Goal: Communication & Community: Answer question/provide support

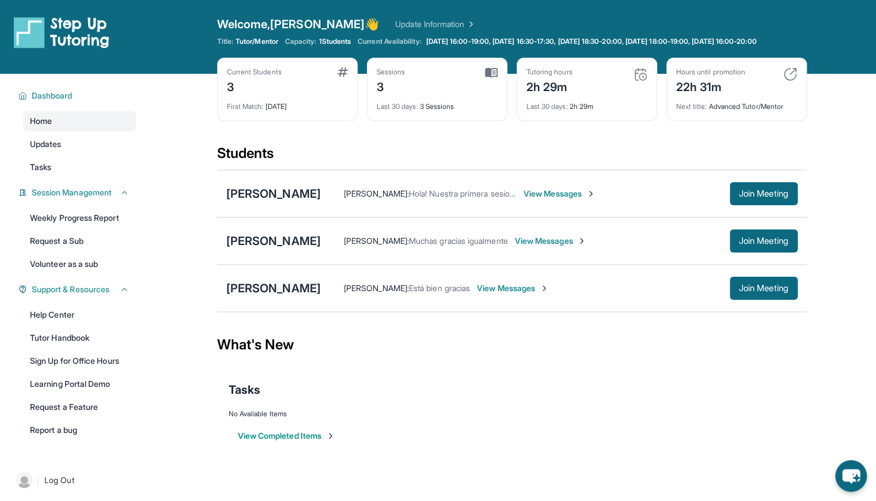
click at [321, 292] on div "[PERSON_NAME]" at bounding box center [273, 288] width 94 height 16
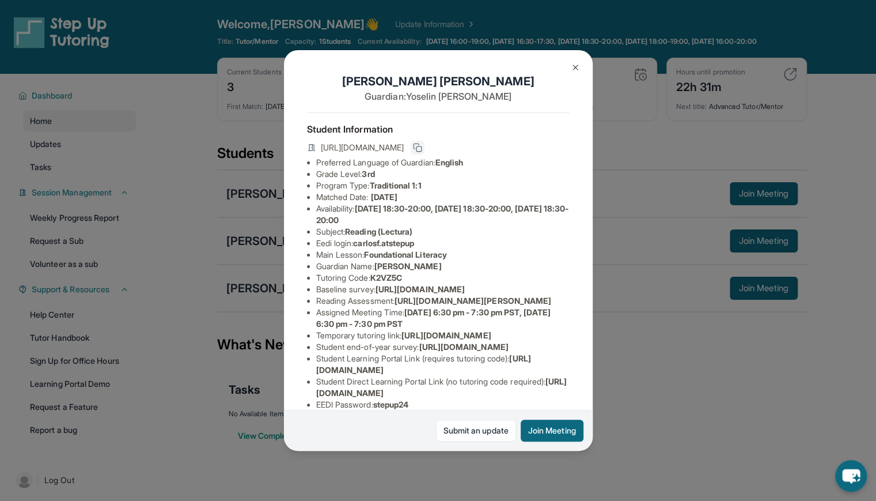
click at [419, 149] on icon at bounding box center [416, 145] width 5 height 5
click at [640, 388] on div "Carlos Fernandez Jimenez Guardian: Yoselin Melgar Student Information https://s…" at bounding box center [438, 250] width 876 height 501
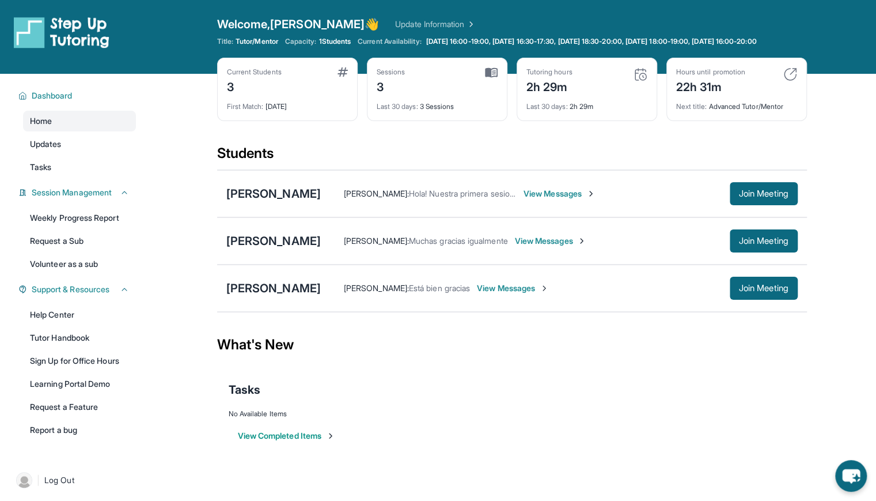
click at [549, 294] on span "View Messages" at bounding box center [513, 288] width 72 height 12
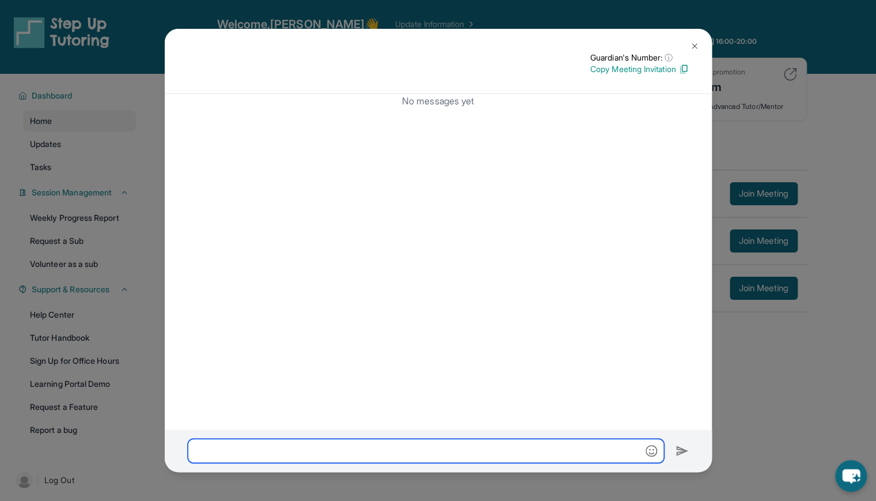
click at [282, 456] on input "text" at bounding box center [426, 450] width 476 height 24
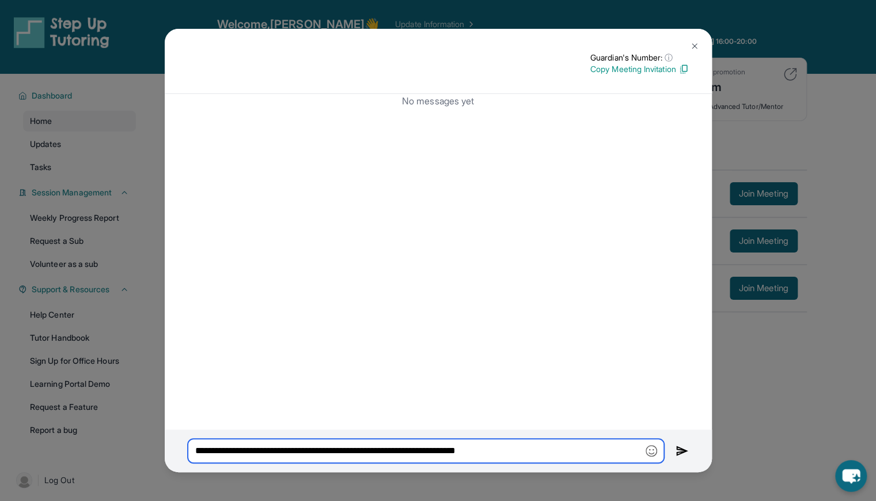
paste input "**********"
type input "**********"
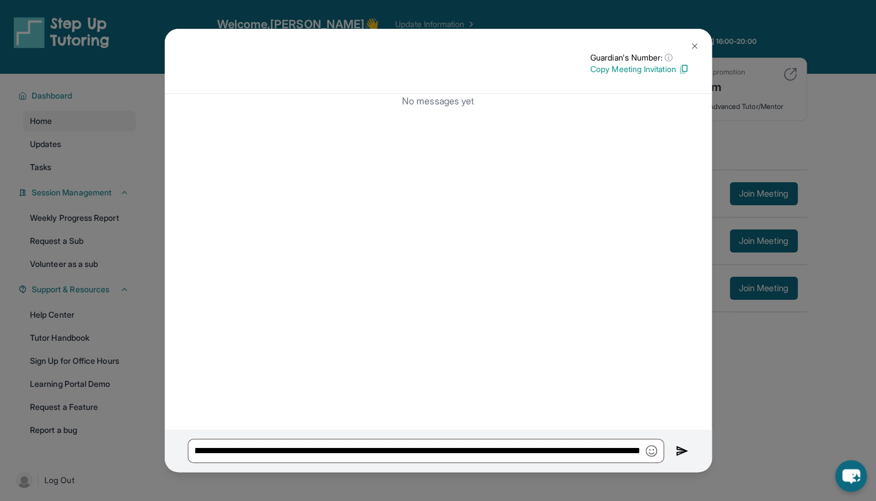
scroll to position [0, 0]
click at [680, 454] on img at bounding box center [682, 451] width 13 height 14
click at [691, 44] on img at bounding box center [694, 45] width 9 height 9
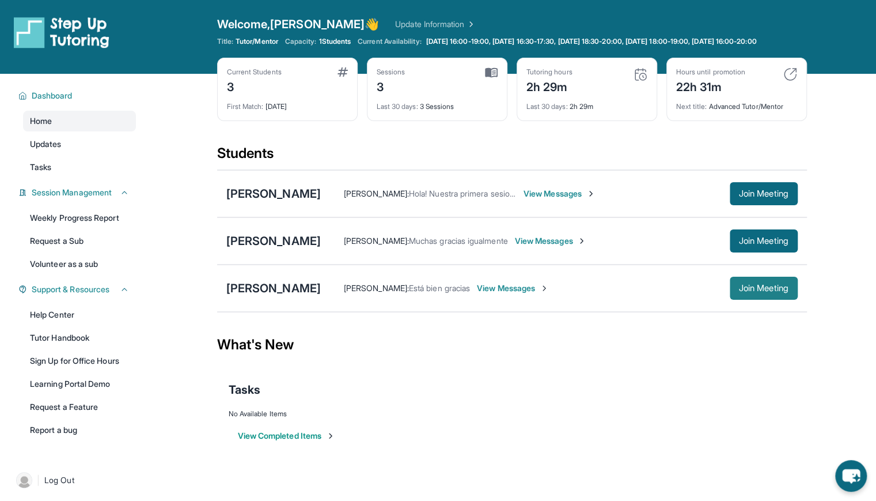
click at [738, 300] on button "Join Meeting" at bounding box center [764, 288] width 68 height 23
click at [275, 296] on div "[PERSON_NAME]" at bounding box center [273, 288] width 94 height 16
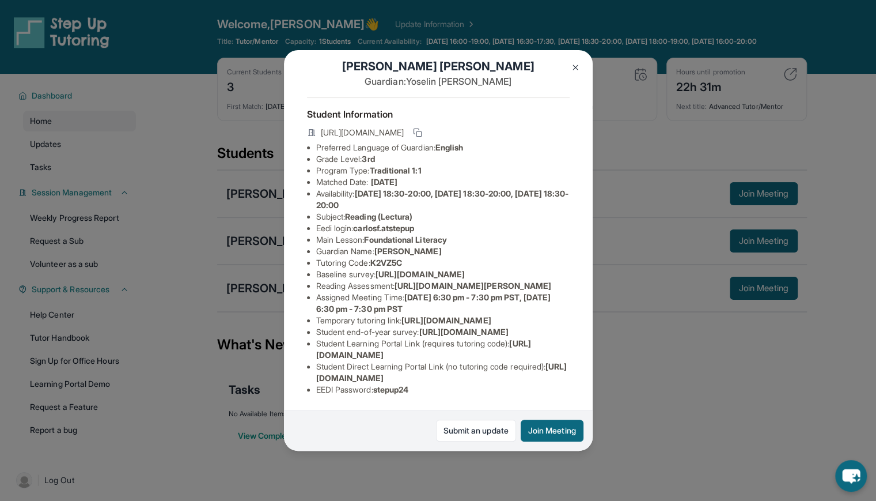
scroll to position [94, 0]
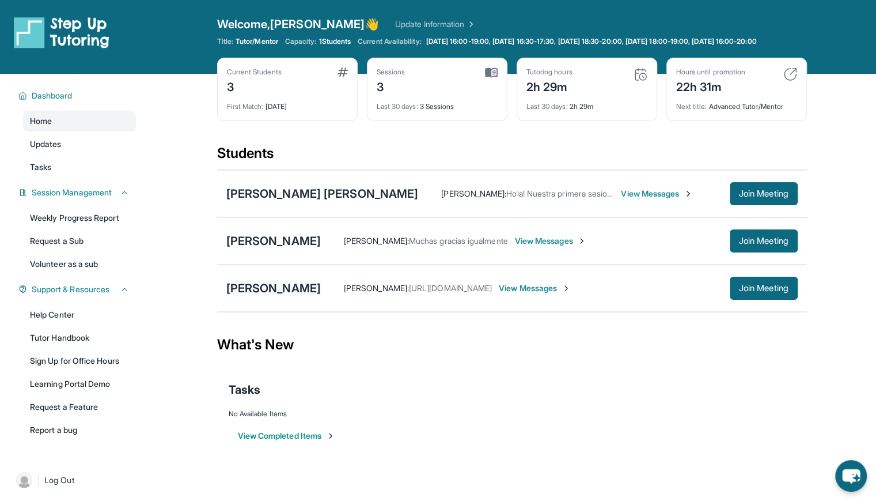
click at [258, 296] on div "[PERSON_NAME]" at bounding box center [273, 288] width 94 height 16
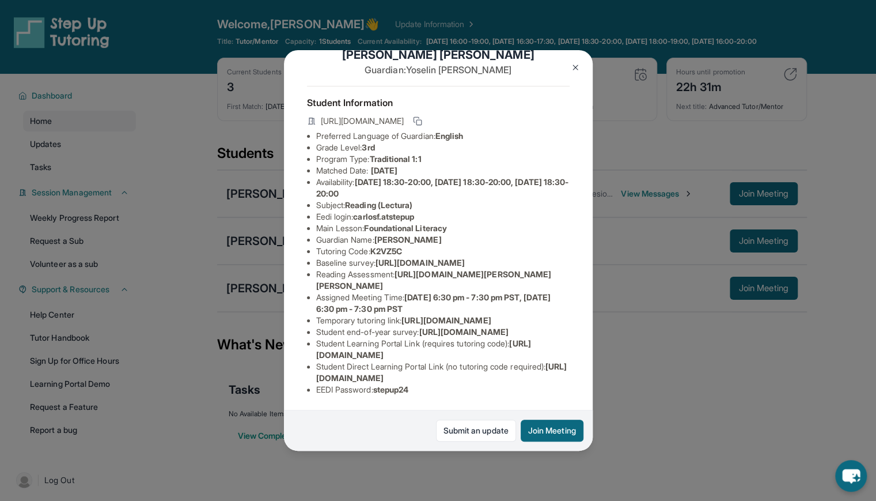
scroll to position [127, 429]
drag, startPoint x: 400, startPoint y: 215, endPoint x: 490, endPoint y: 243, distance: 93.9
click at [490, 243] on div "Carlos Fernandez Jimenez Guardian: Yoselin Melgar Student Information https://s…" at bounding box center [438, 250] width 309 height 400
copy span "https://ql1qcxwx.paperform.co/?id=2025-s12683&name=Carlos%20Fernandez%20Jimenez…"
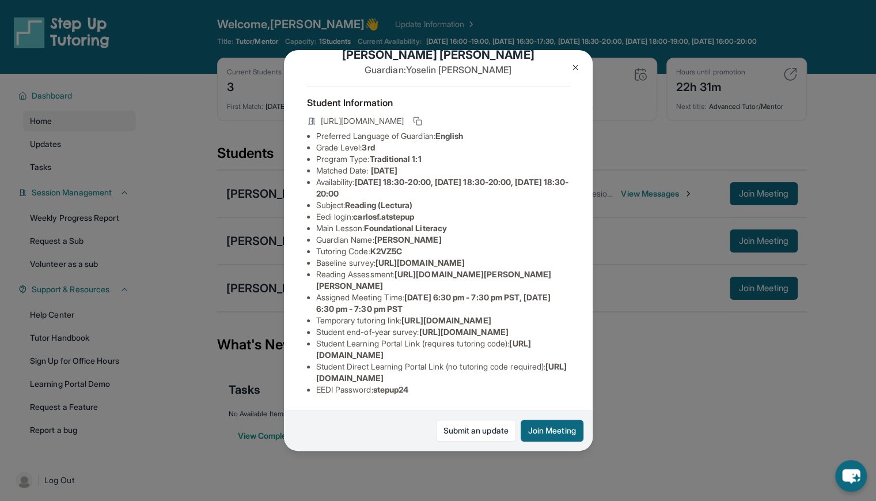
click at [575, 70] on img at bounding box center [575, 67] width 9 height 9
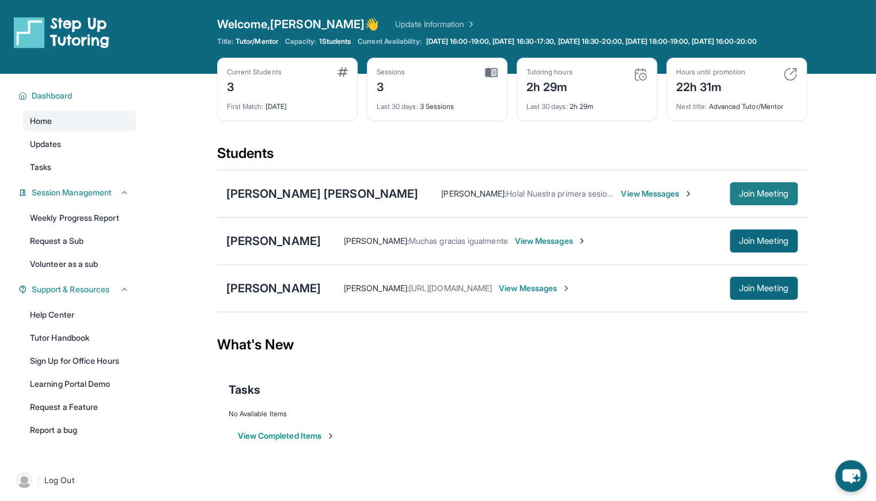
click at [740, 197] on span "Join Meeting" at bounding box center [764, 193] width 50 height 7
click at [78, 228] on link "Weekly Progress Report" at bounding box center [79, 217] width 113 height 21
click at [354, 202] on div "[PERSON_NAME]" at bounding box center [322, 193] width 192 height 16
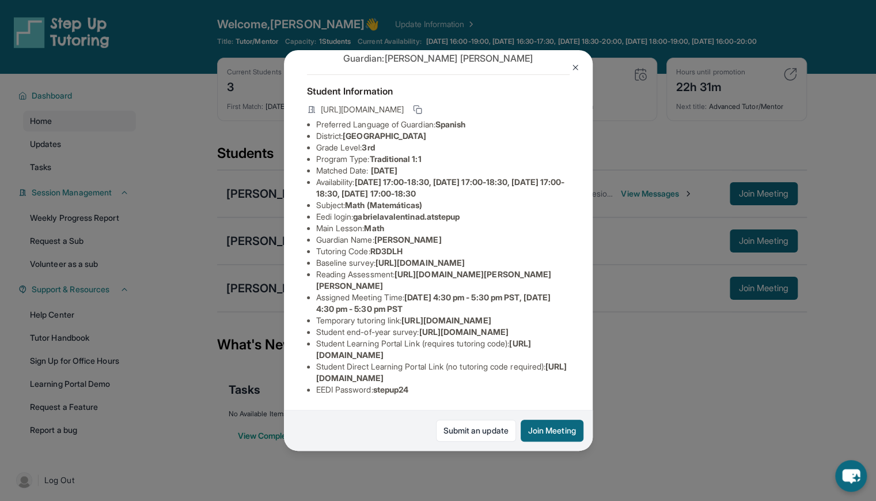
scroll to position [171, 0]
click at [637, 217] on div "Gabriela Valentina Dzib Soberanis Guardian: Teresa Soberanis Student Informatio…" at bounding box center [438, 250] width 876 height 501
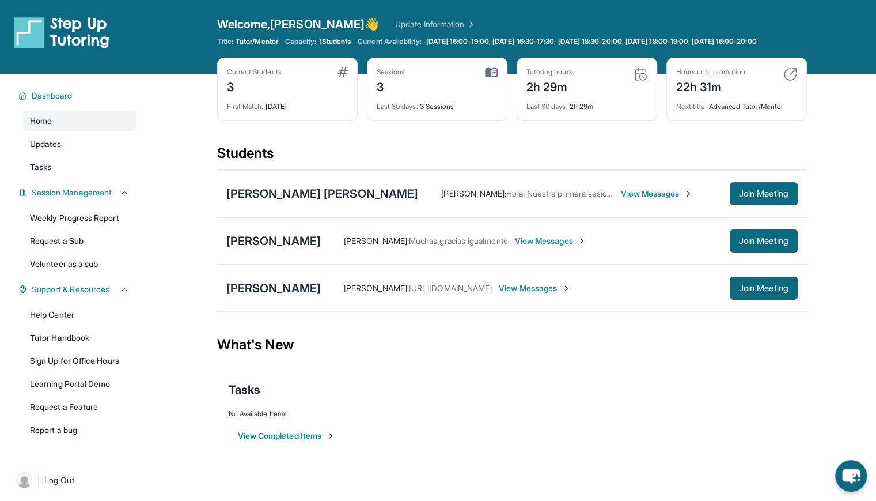
click at [313, 292] on div "[PERSON_NAME]" at bounding box center [273, 288] width 94 height 16
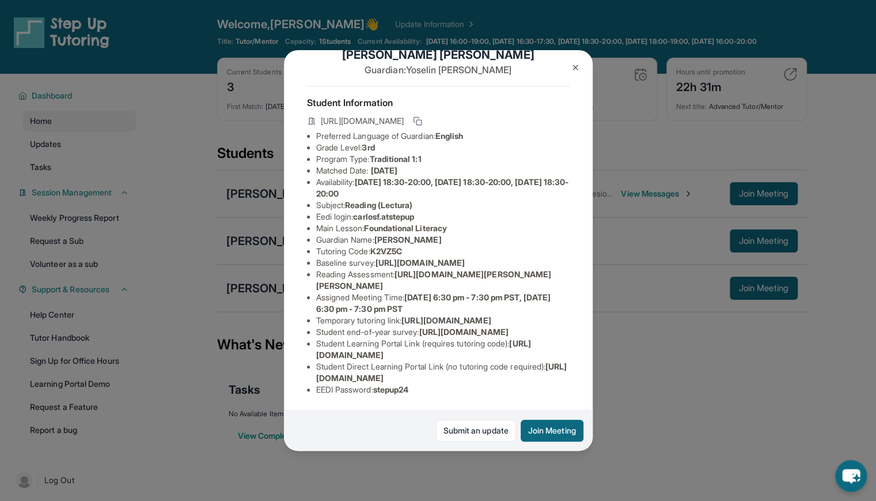
scroll to position [92, 0]
click at [609, 361] on div "Carlos Fernandez Jimenez Guardian: Yoselin Melgar Student Information https://s…" at bounding box center [438, 250] width 876 height 501
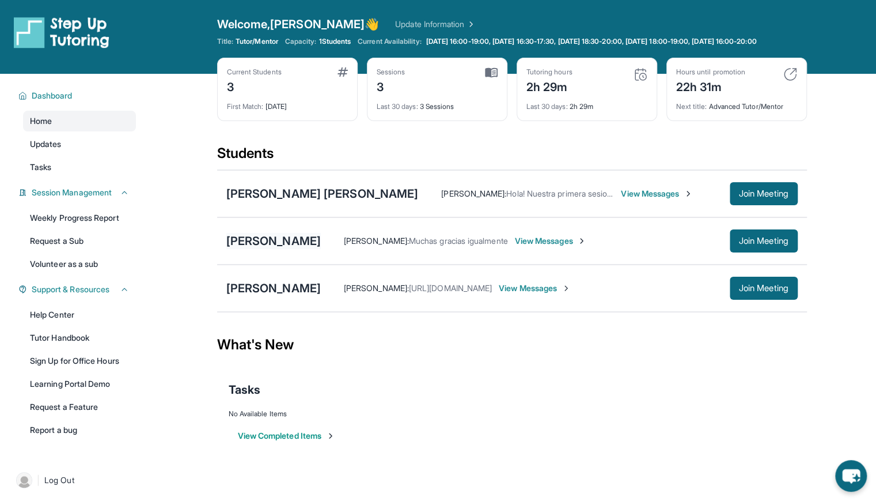
click at [321, 249] on div "[PERSON_NAME]" at bounding box center [273, 241] width 94 height 16
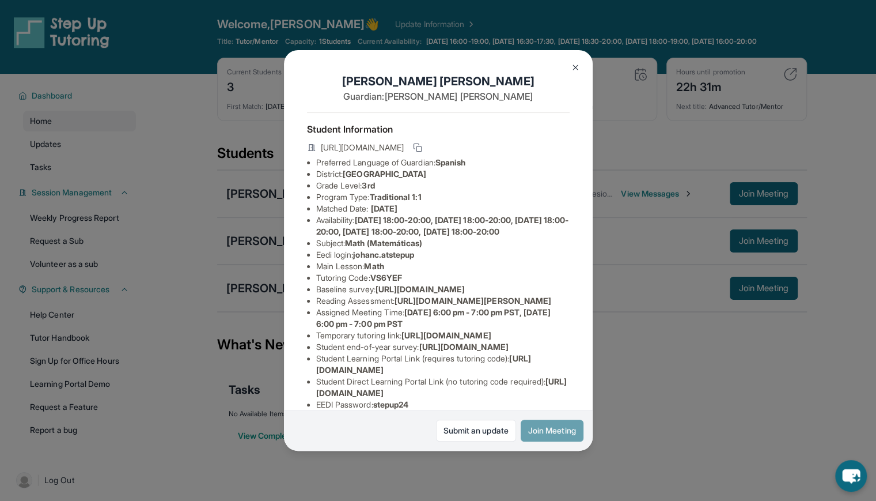
click at [552, 427] on button "Join Meeting" at bounding box center [552, 430] width 63 height 22
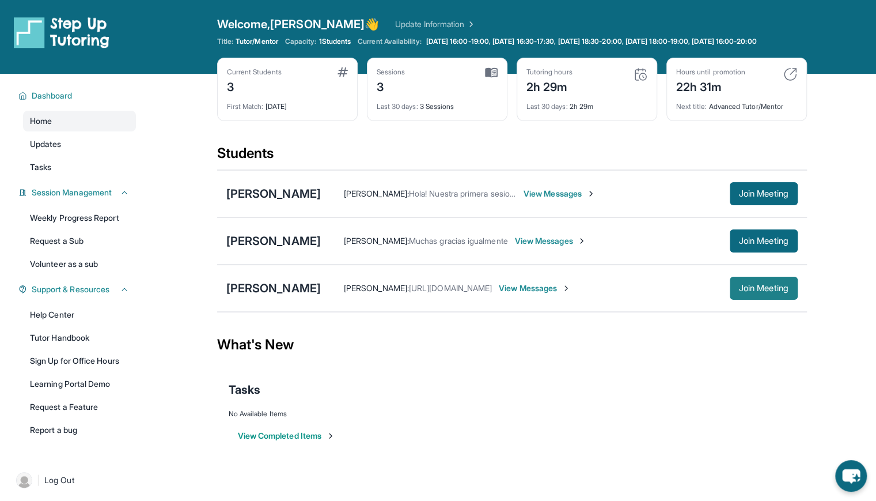
click at [762, 300] on button "Join Meeting" at bounding box center [764, 288] width 68 height 23
click at [79, 347] on link "Tutor Handbook" at bounding box center [79, 337] width 113 height 21
click at [47, 323] on link "Help Center" at bounding box center [79, 314] width 113 height 21
click at [64, 322] on link "Help Center" at bounding box center [79, 314] width 113 height 21
